Goal: Transaction & Acquisition: Purchase product/service

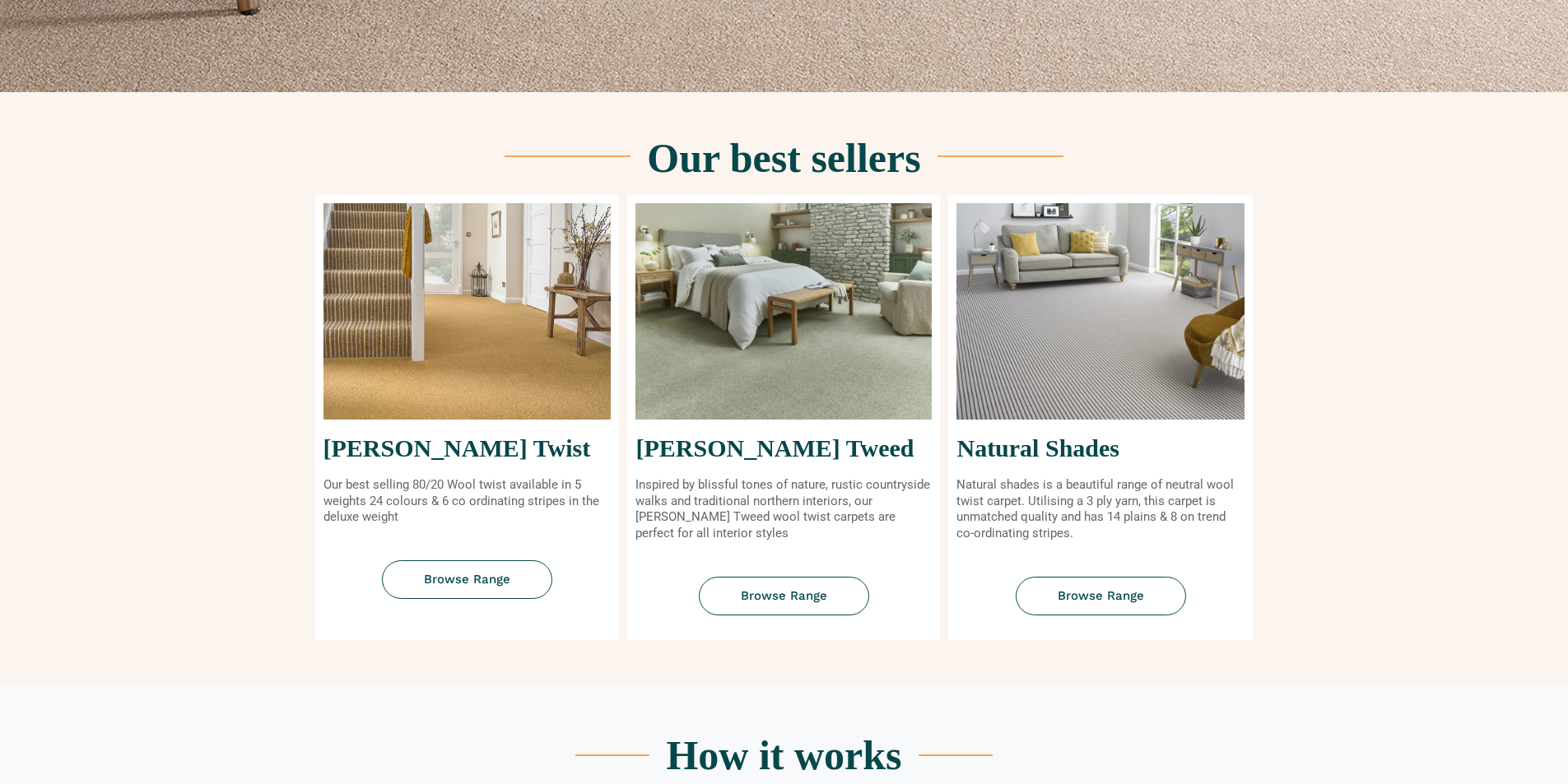
scroll to position [576, 0]
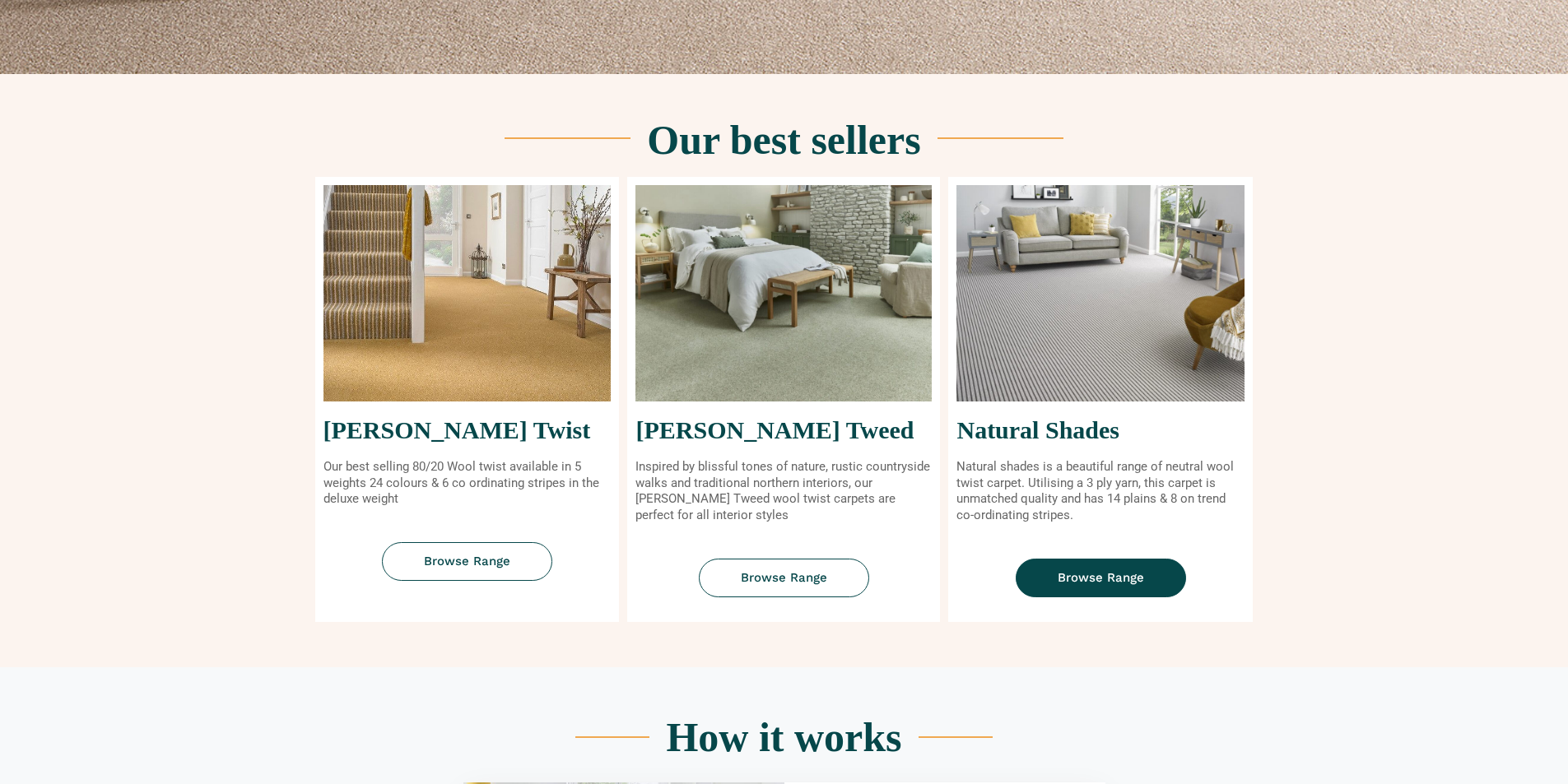
click at [1085, 588] on link "Browse Range" at bounding box center [1101, 578] width 170 height 39
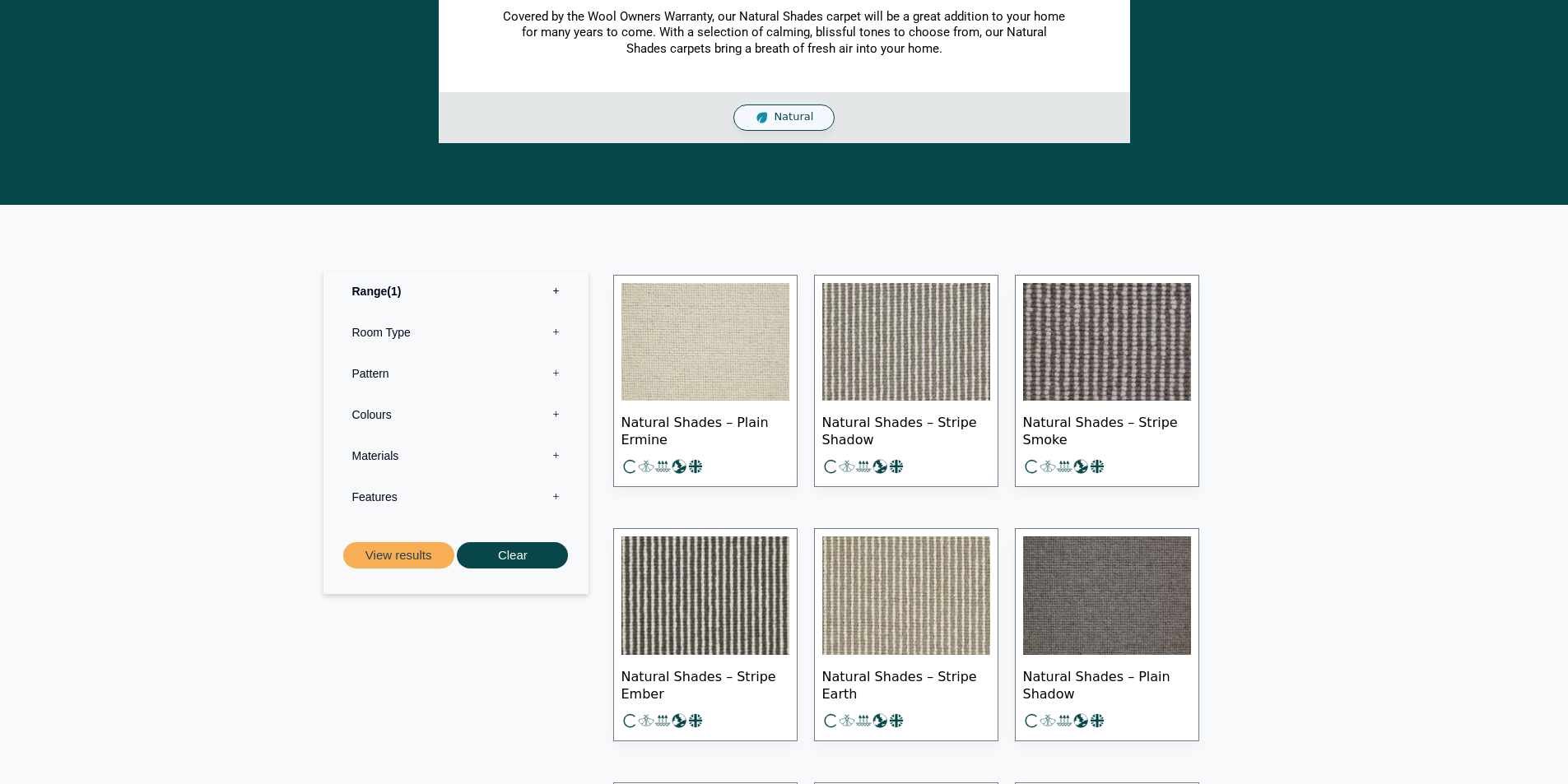
scroll to position [822, 0]
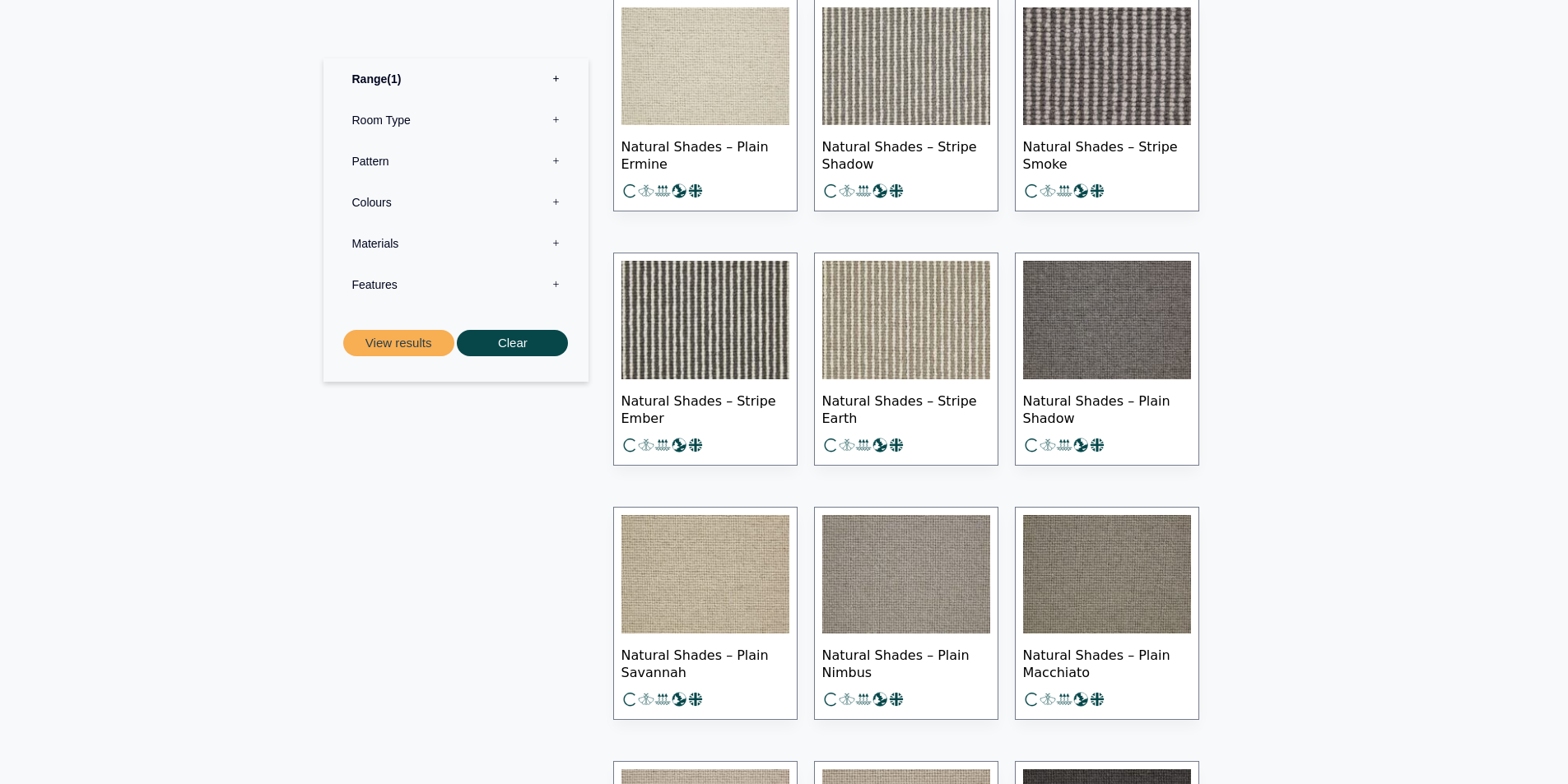
click at [682, 404] on span "Natural Shades – Stripe Ember" at bounding box center [705, 407] width 167 height 58
